Goal: Task Accomplishment & Management: Use online tool/utility

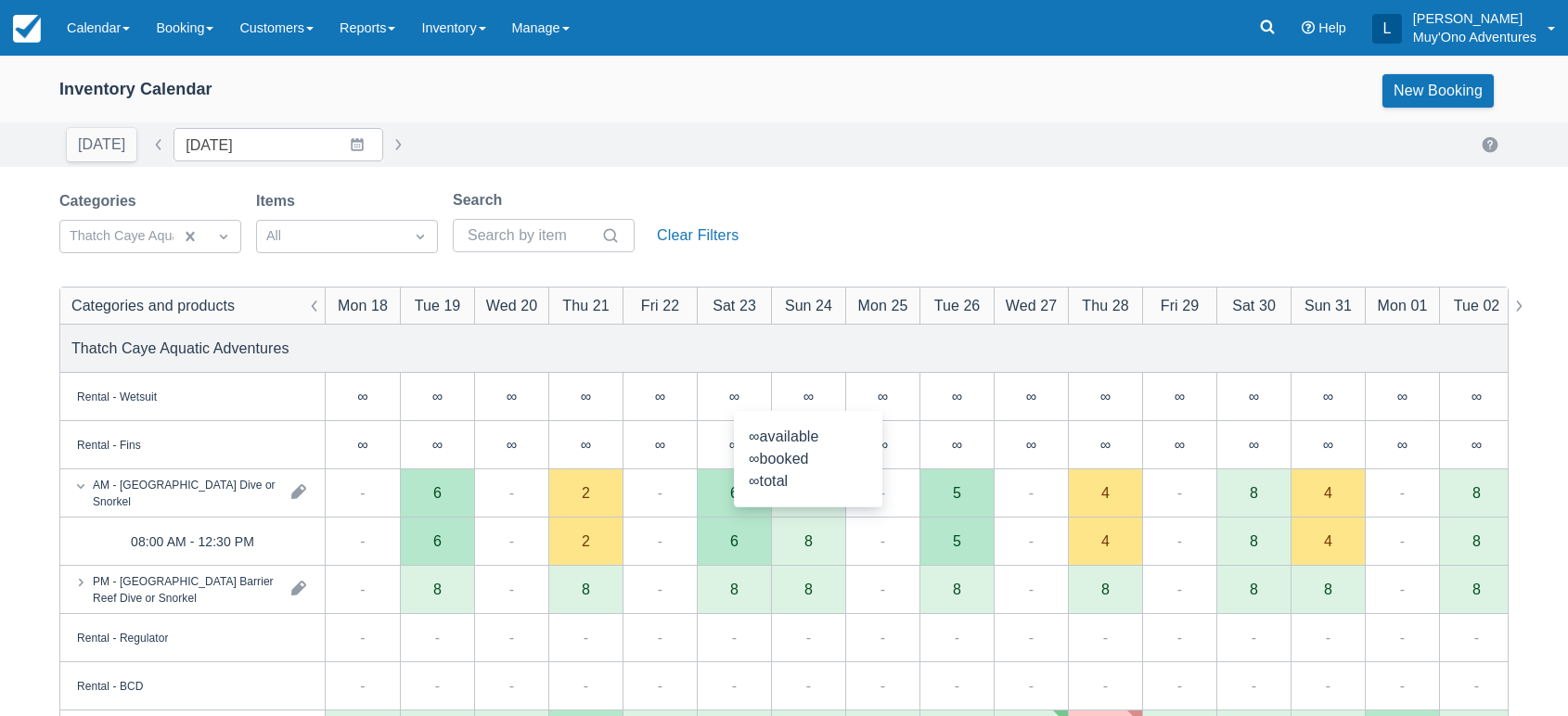
scroll to position [231, 0]
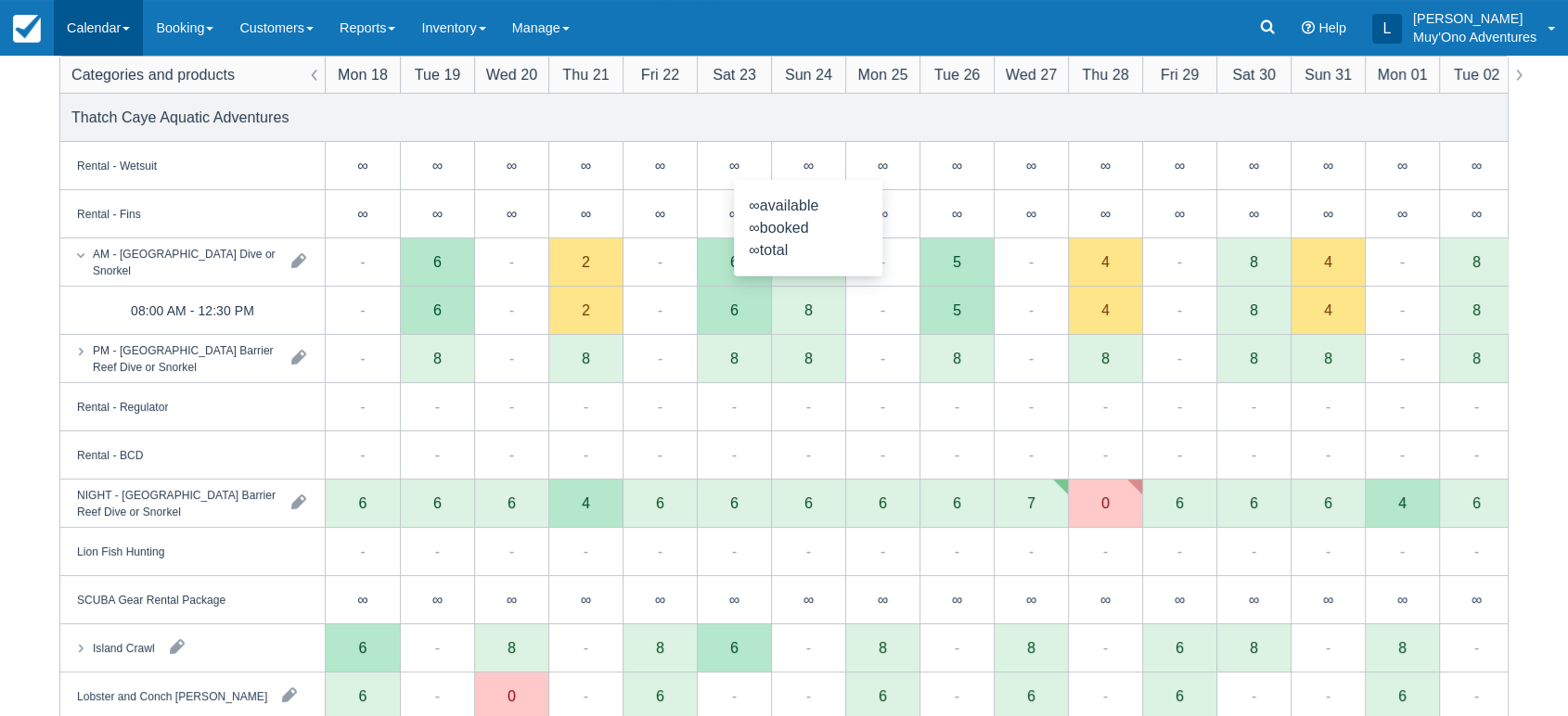
click at [130, 19] on link "Calendar" at bounding box center [99, 27] width 89 height 55
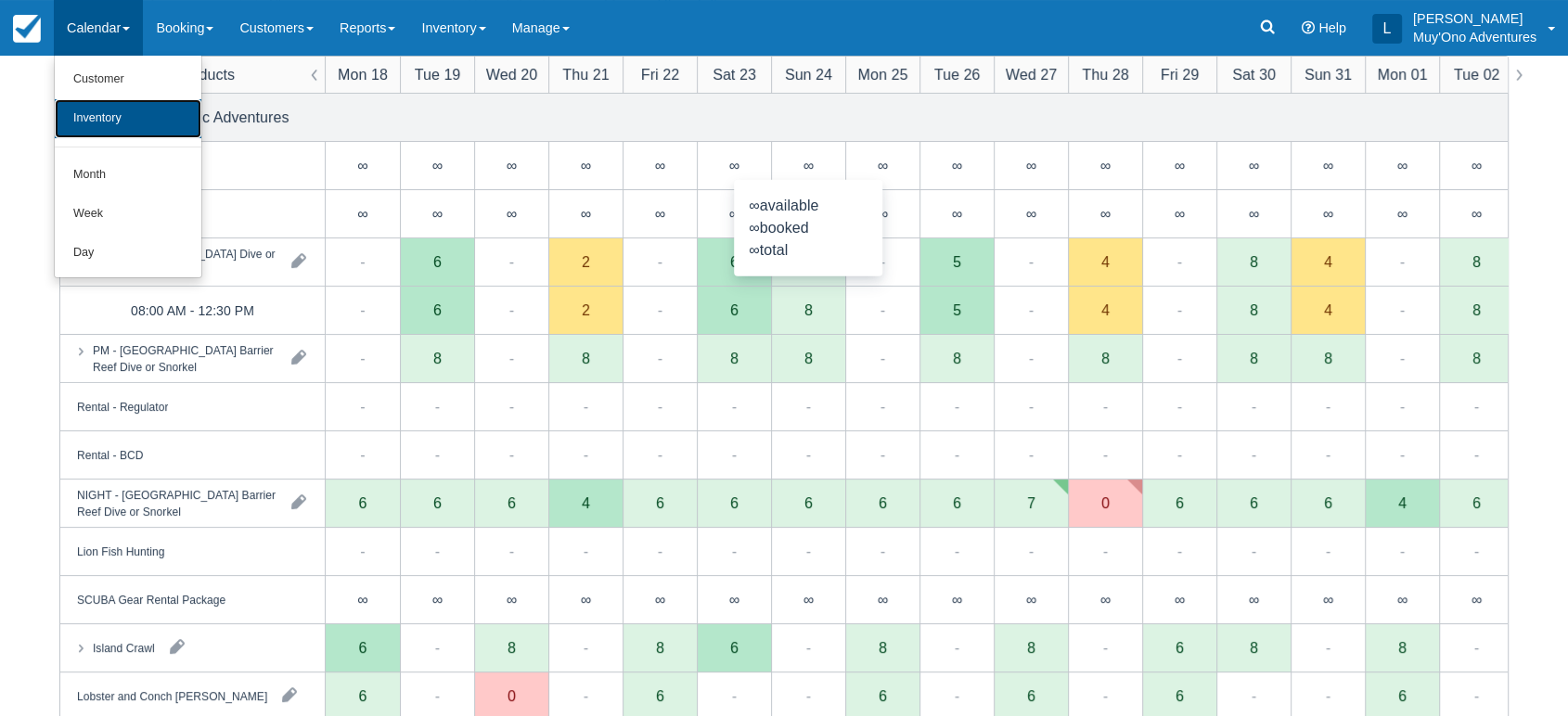
click at [114, 112] on link "Inventory" at bounding box center [127, 118] width 146 height 39
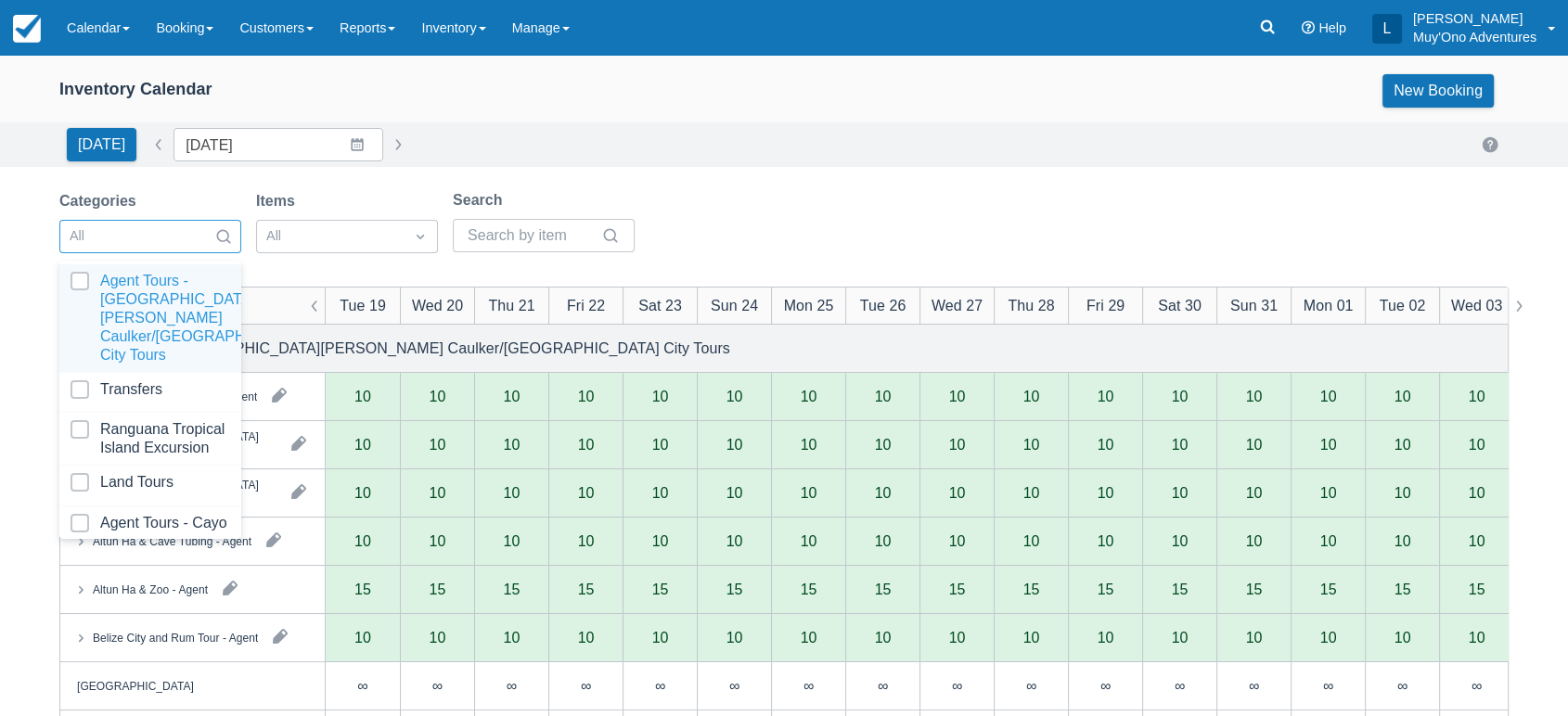
click at [192, 225] on div at bounding box center [134, 236] width 128 height 24
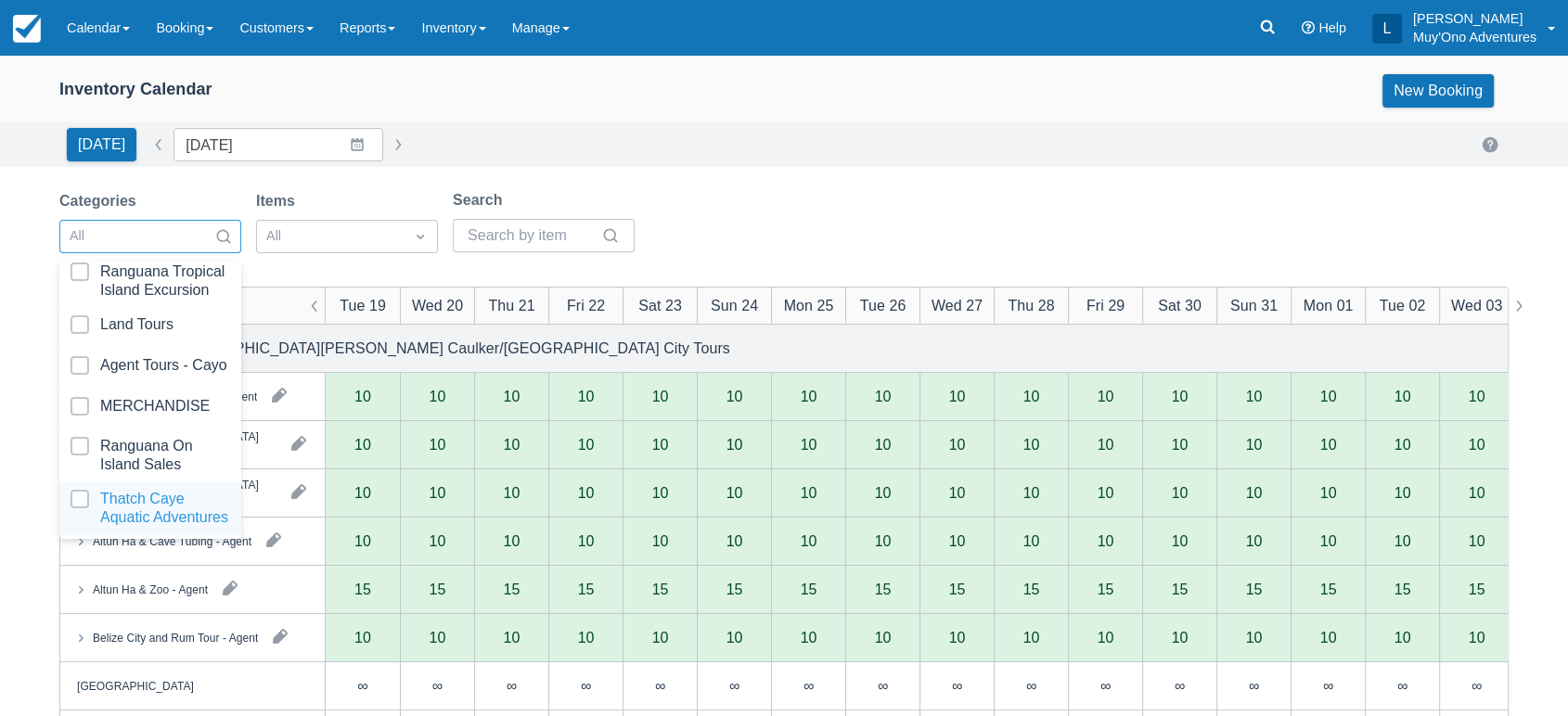
click at [163, 489] on div at bounding box center [150, 508] width 160 height 37
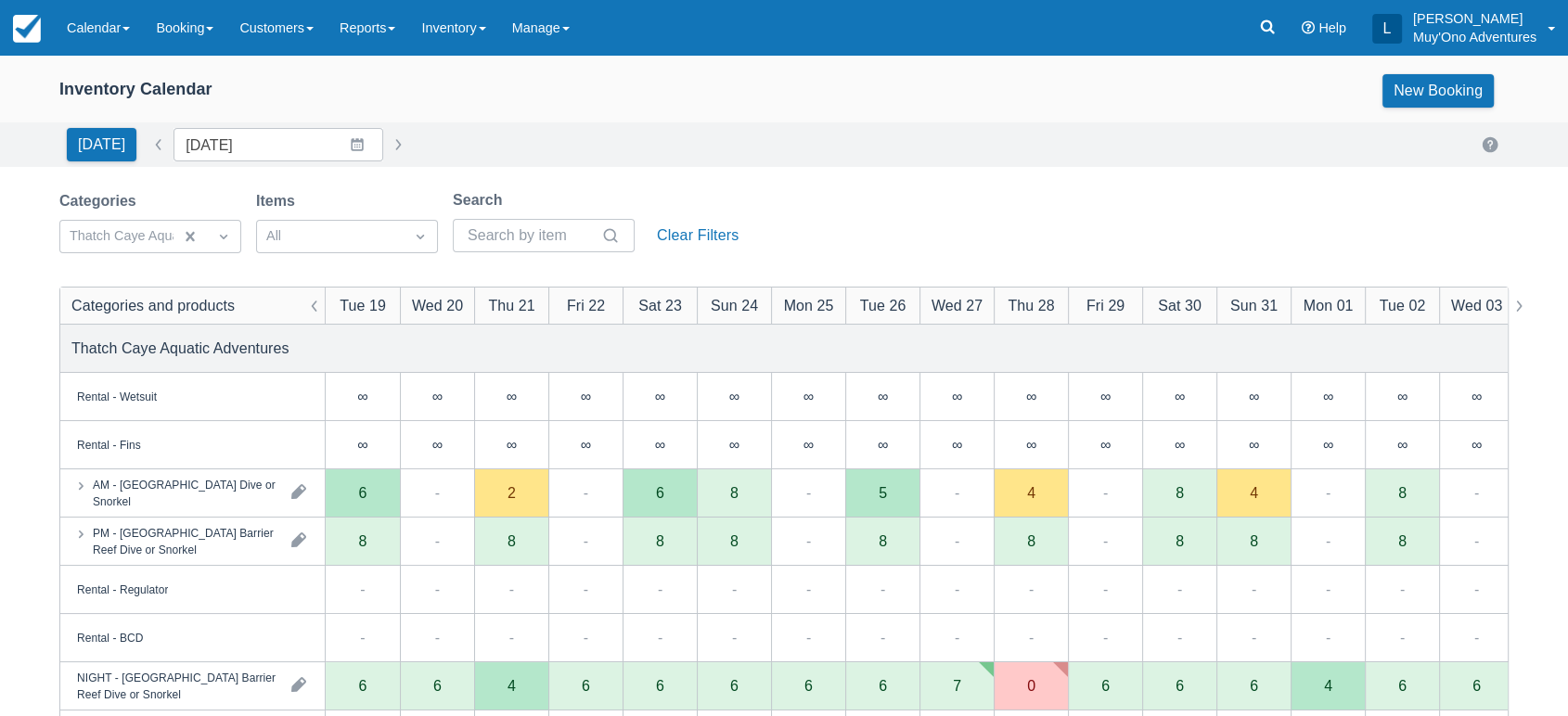
click at [864, 189] on div "Categories Thatch Caye Aquatic Adventures Items All Search Clear Filters" at bounding box center [783, 227] width 1449 height 76
